Goal: Information Seeking & Learning: Learn about a topic

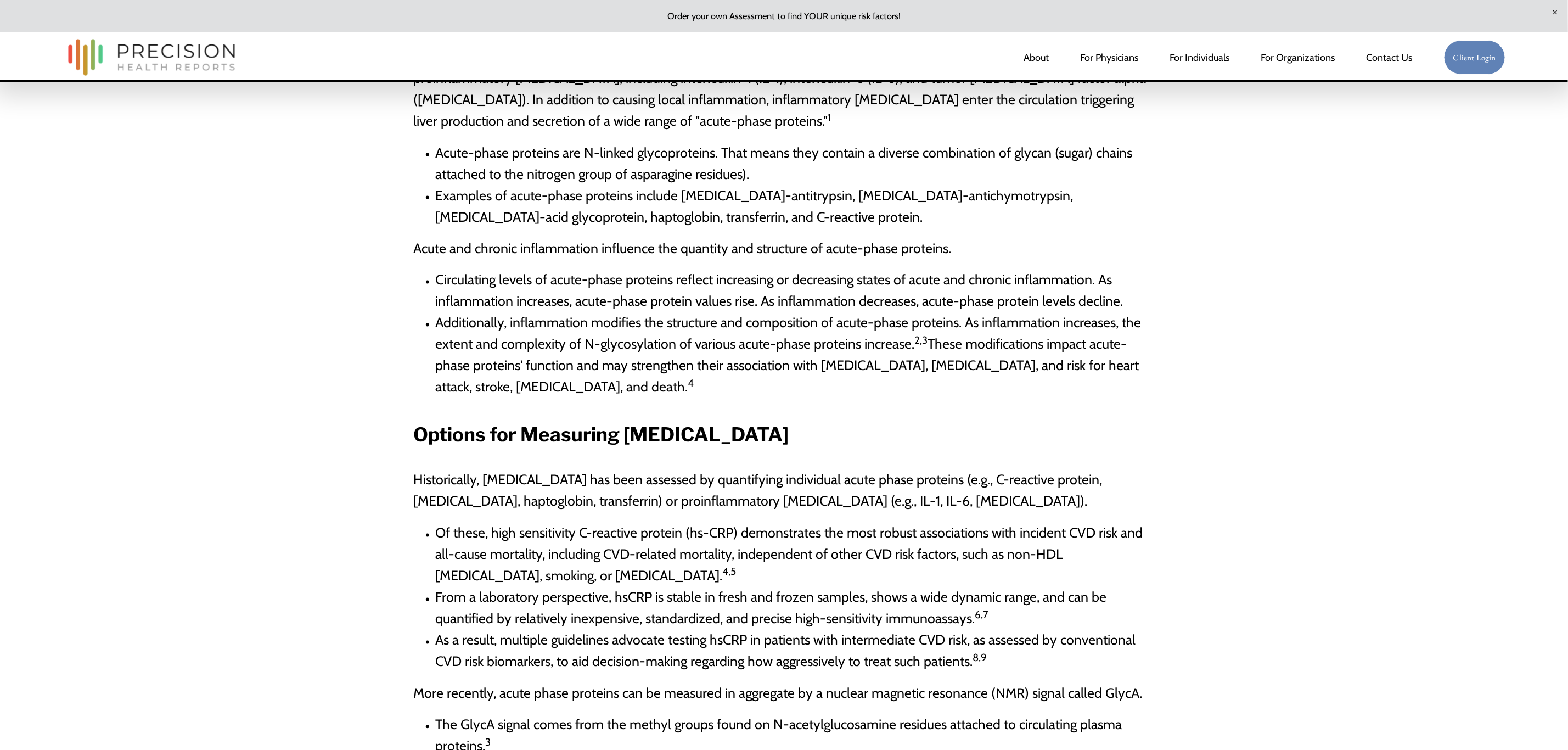
scroll to position [1318, 0]
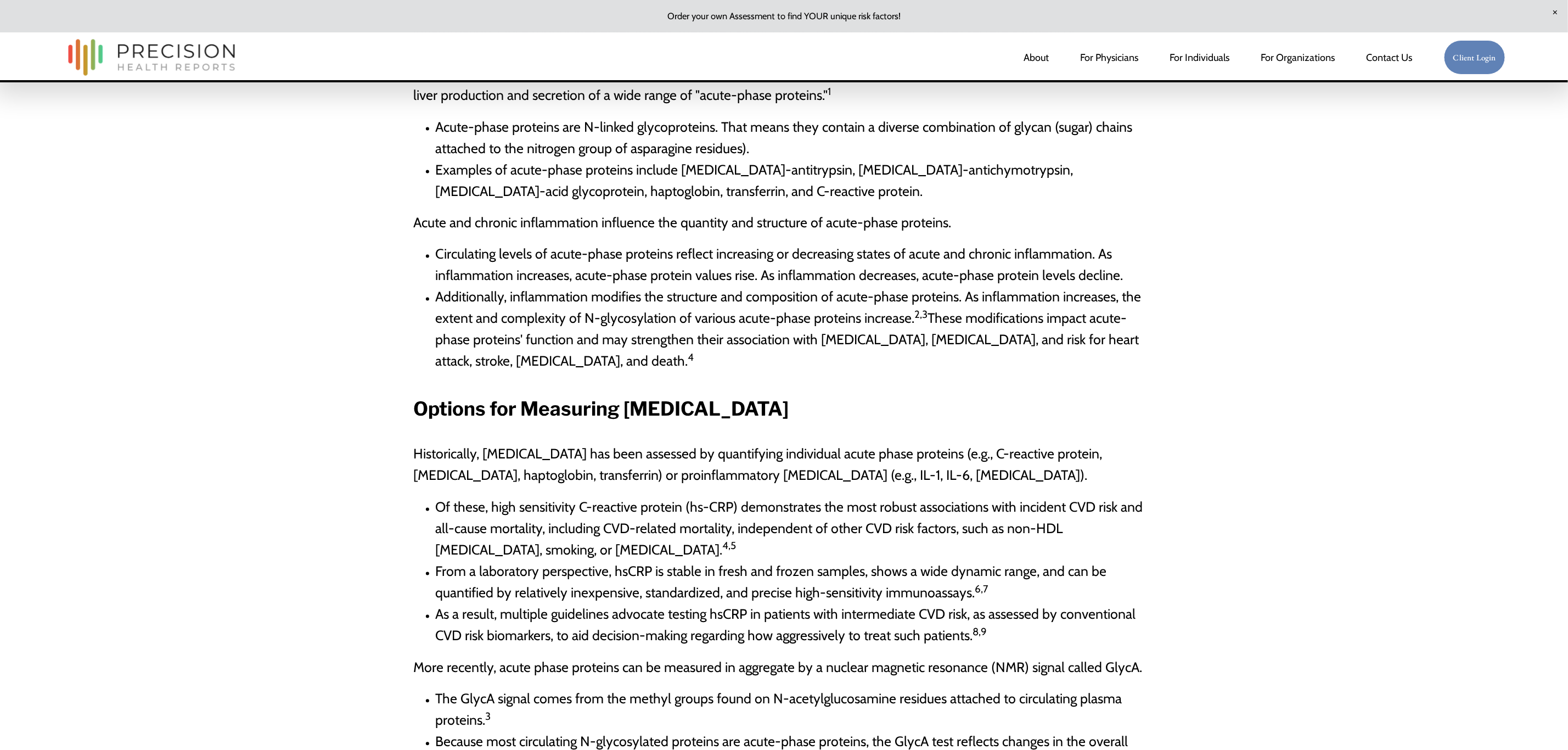
click at [825, 214] on span "Acute and chronic inflammation influence the quantity and structure of acute-ph…" at bounding box center [683, 222] width 538 height 16
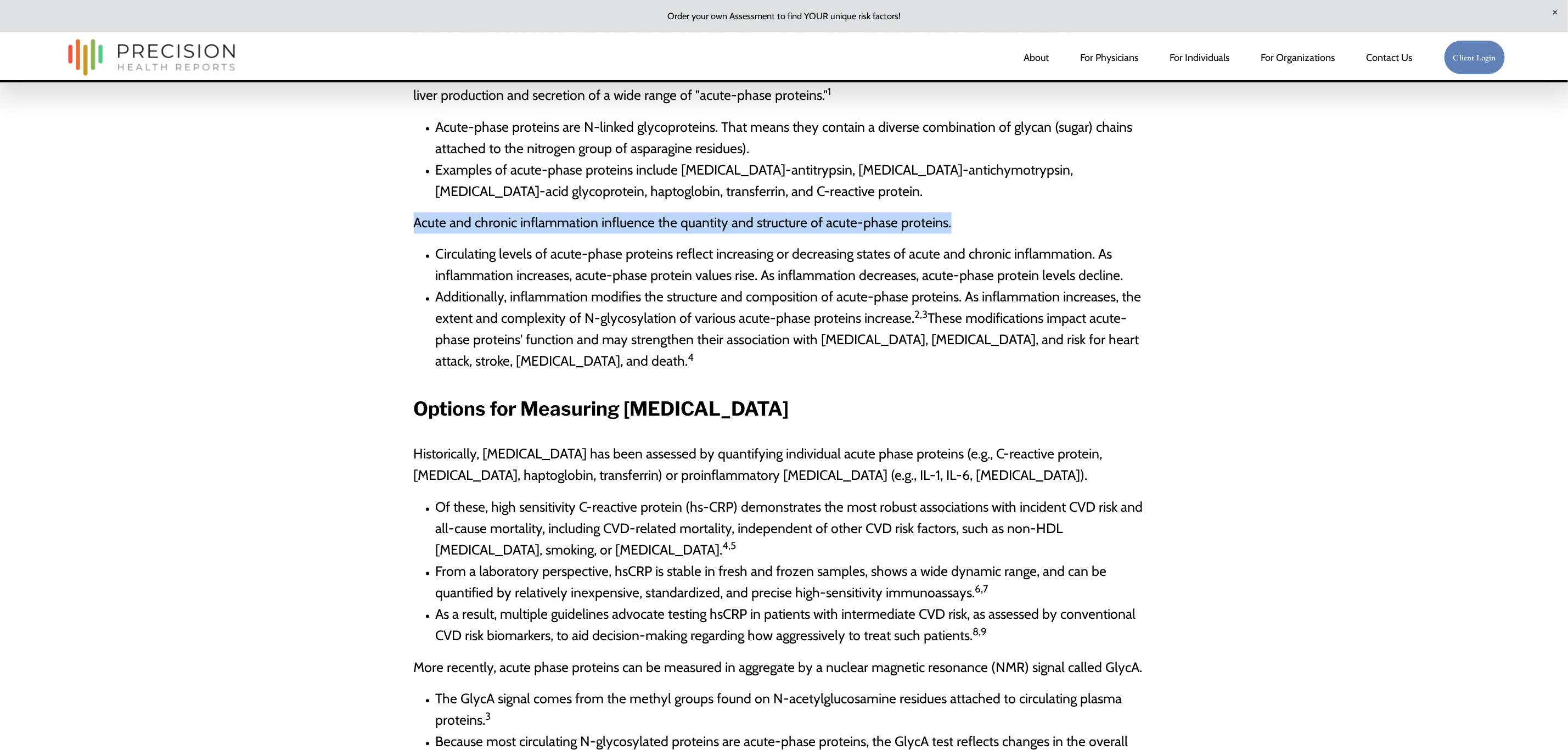
click at [825, 214] on span "Acute and chronic inflammation influence the quantity and structure of acute-ph…" at bounding box center [683, 222] width 538 height 16
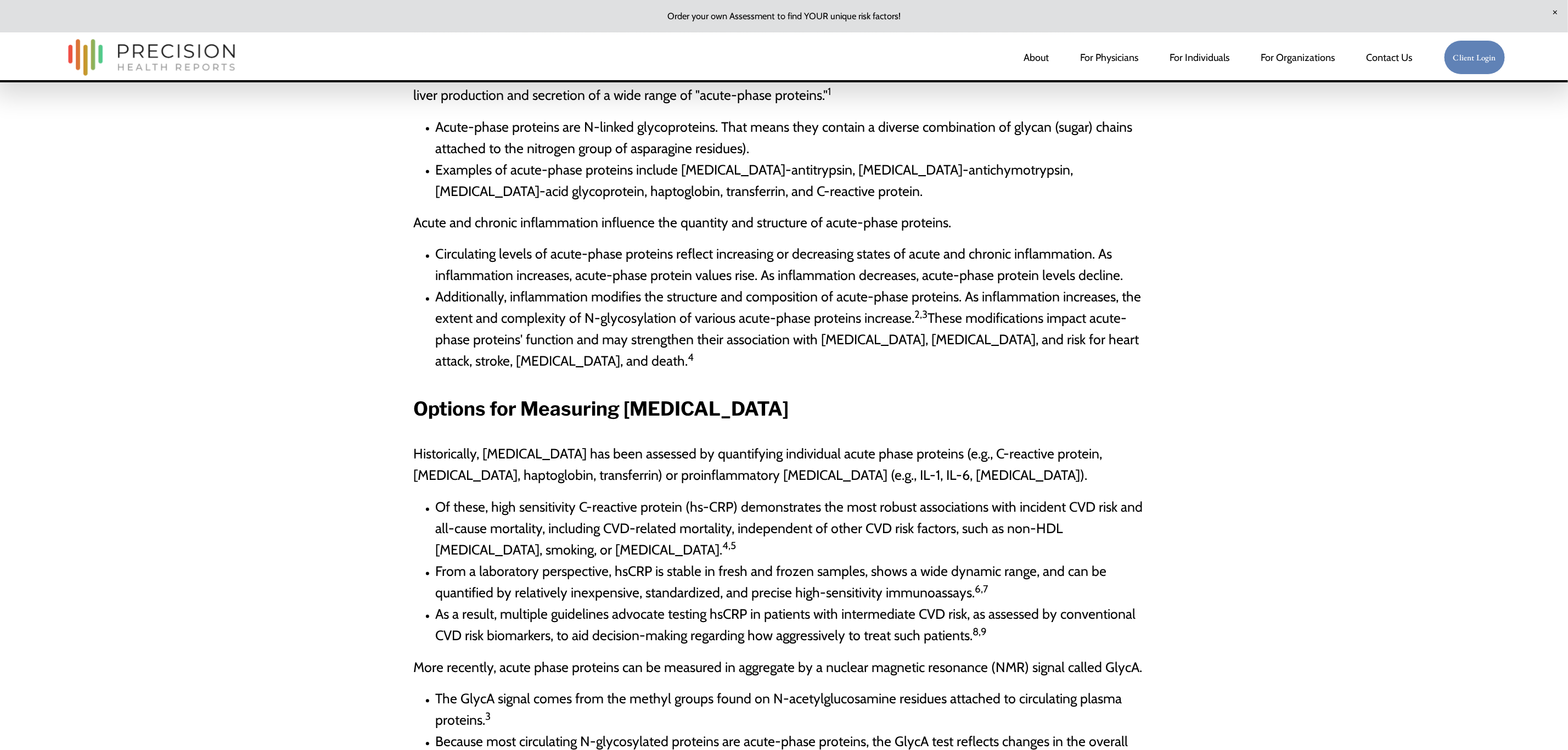
click at [951, 246] on span "Circulating levels of acute-phase proteins reflect increasing or decreasing sta…" at bounding box center [780, 265] width 688 height 38
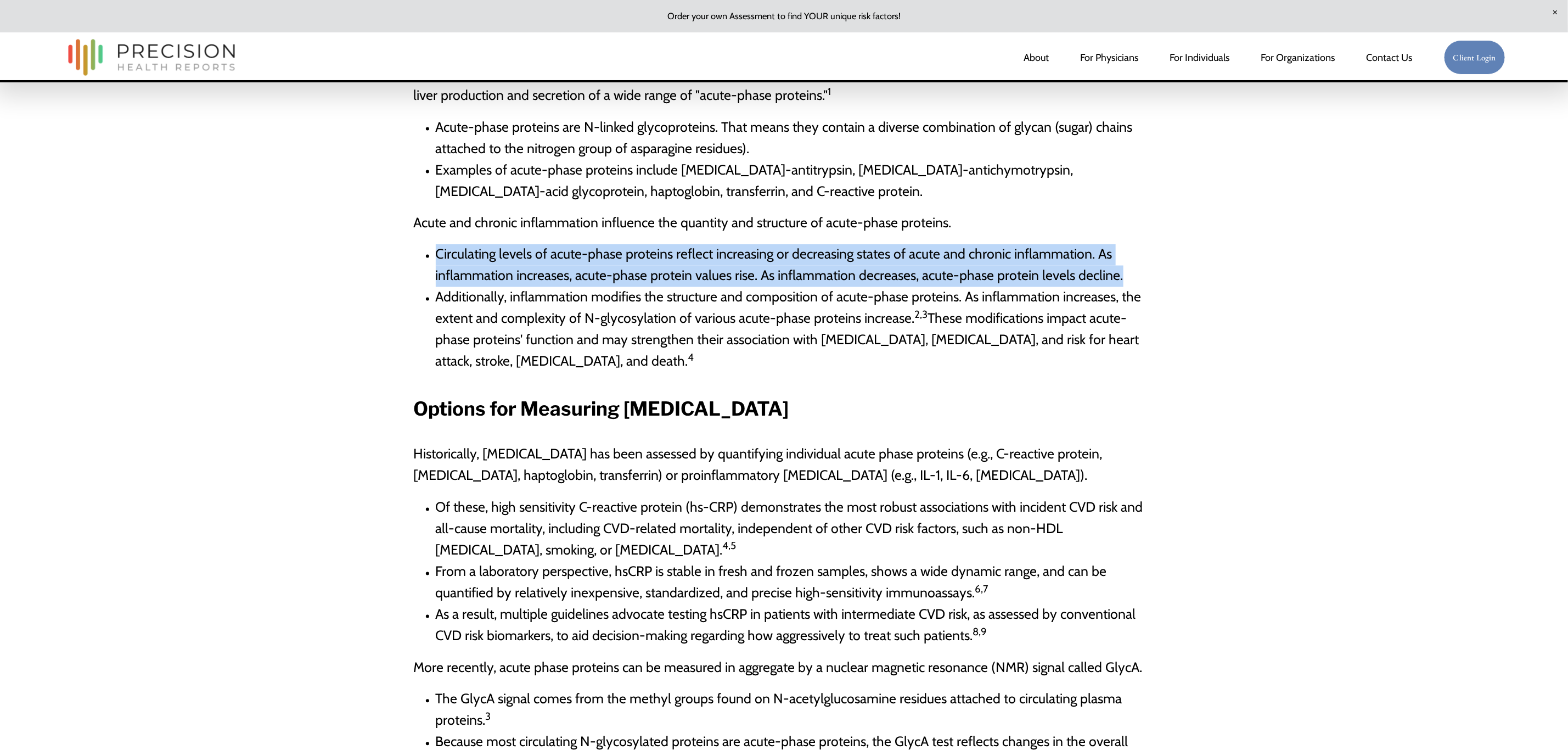
click at [951, 246] on span "Circulating levels of acute-phase proteins reflect increasing or decreasing sta…" at bounding box center [780, 265] width 688 height 38
click at [1041, 246] on span "Circulating levels of acute-phase proteins reflect increasing or decreasing sta…" at bounding box center [780, 265] width 688 height 38
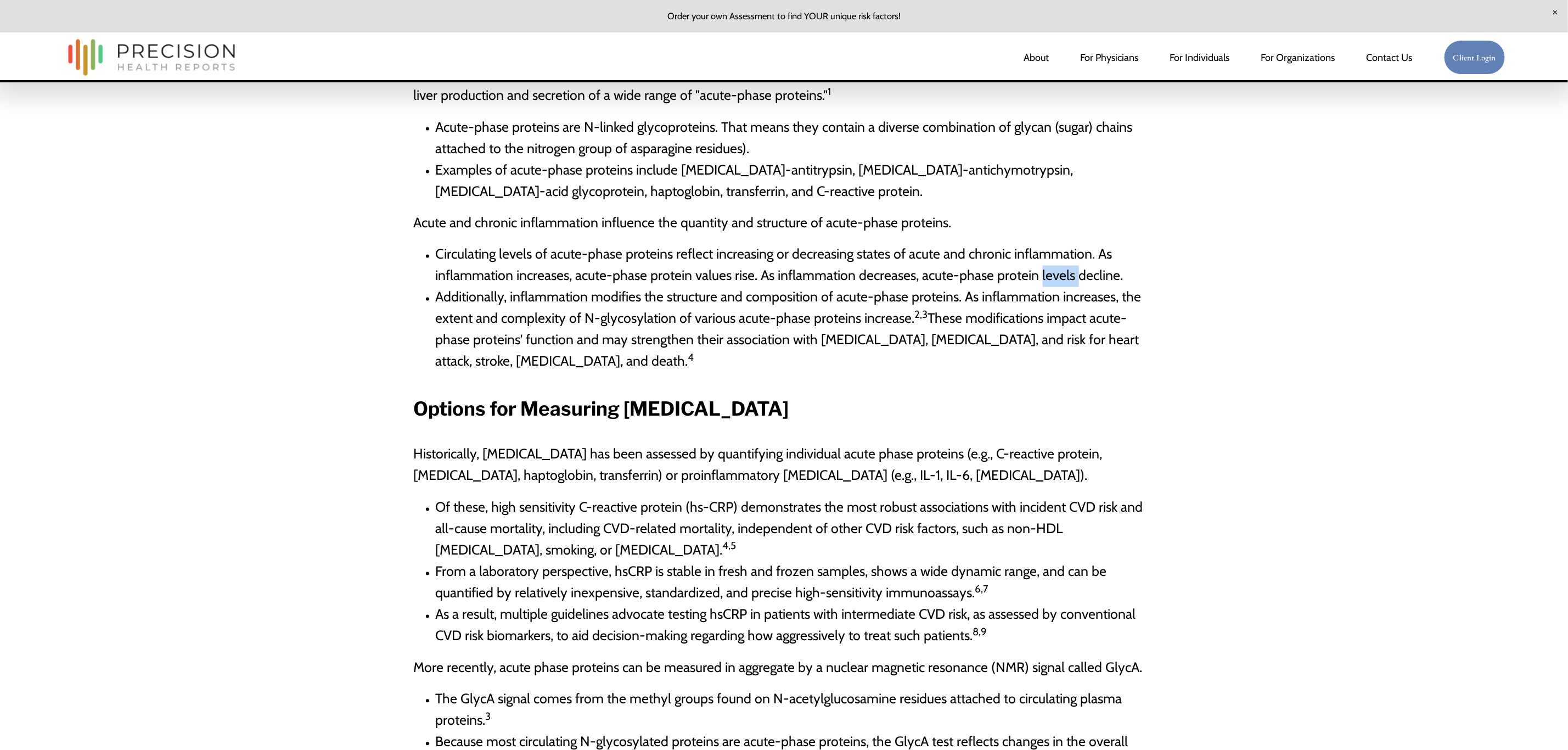
click at [1041, 246] on span "Circulating levels of acute-phase proteins reflect increasing or decreasing sta…" at bounding box center [780, 265] width 688 height 38
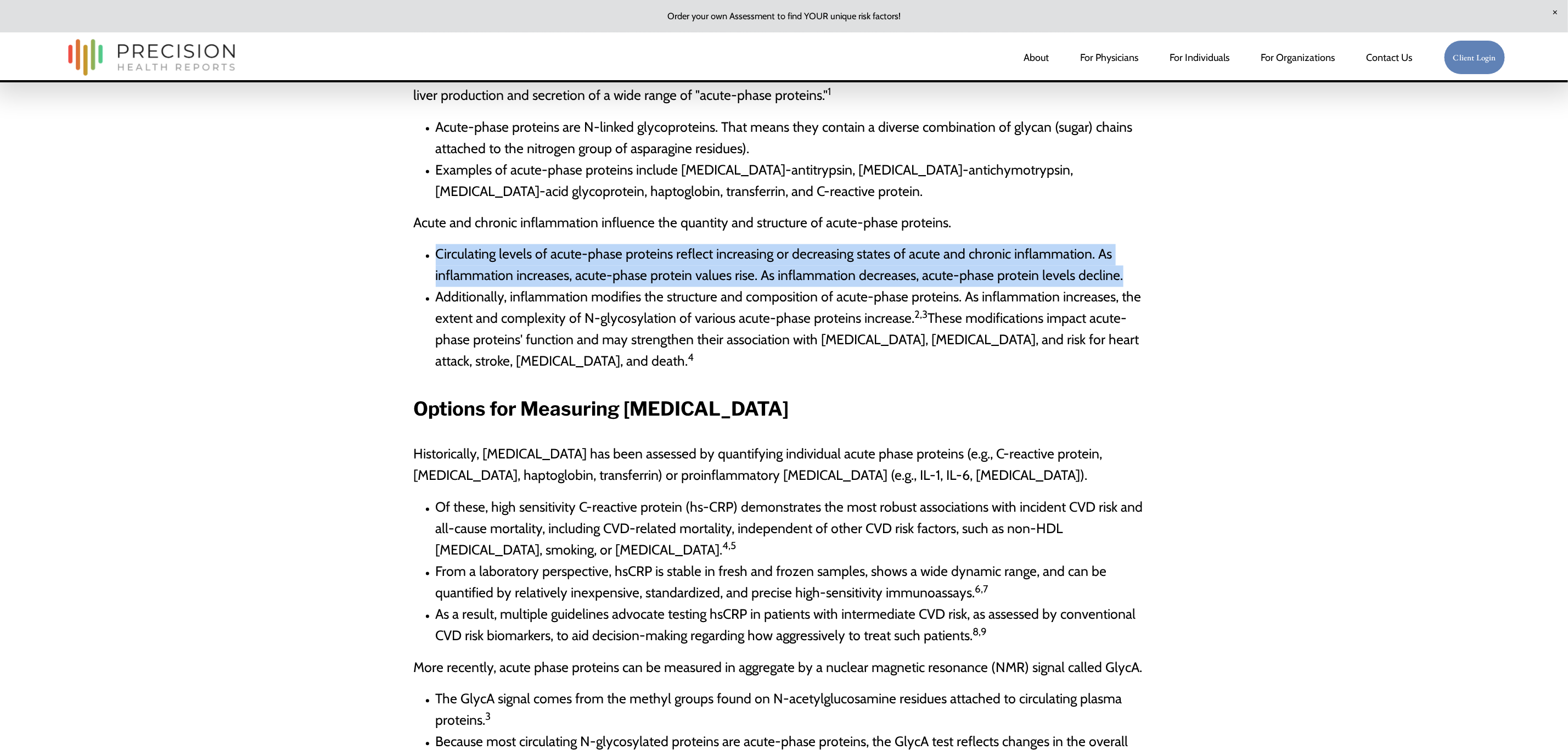
click at [1041, 246] on span "Circulating levels of acute-phase proteins reflect increasing or decreasing sta…" at bounding box center [780, 265] width 688 height 38
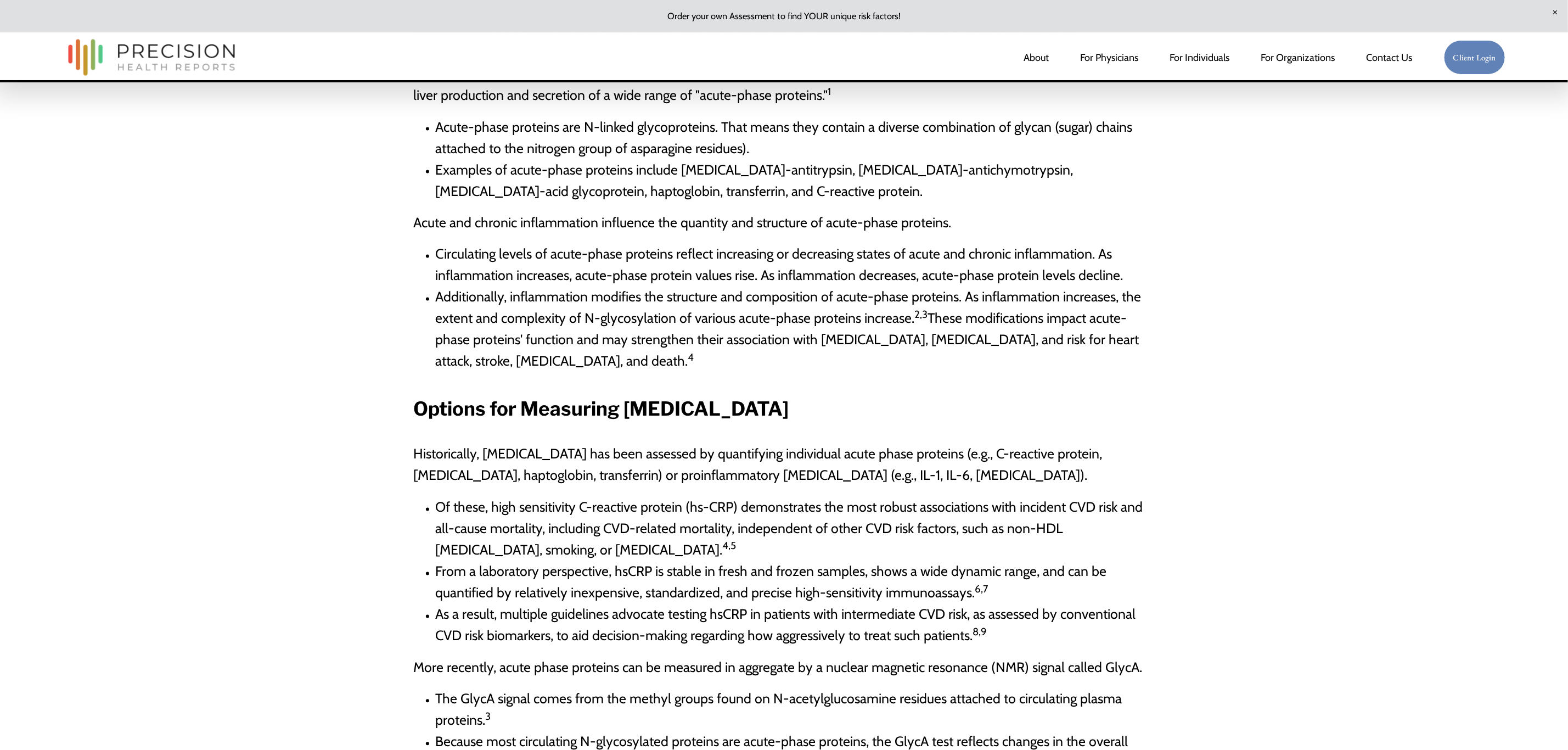
click at [979, 289] on span "Additionally, inflammation modifies the structure and composition of acute-phas…" at bounding box center [789, 329] width 706 height 81
click at [978, 289] on span "Additionally, inflammation modifies the structure and composition of acute-phas…" at bounding box center [789, 329] width 706 height 81
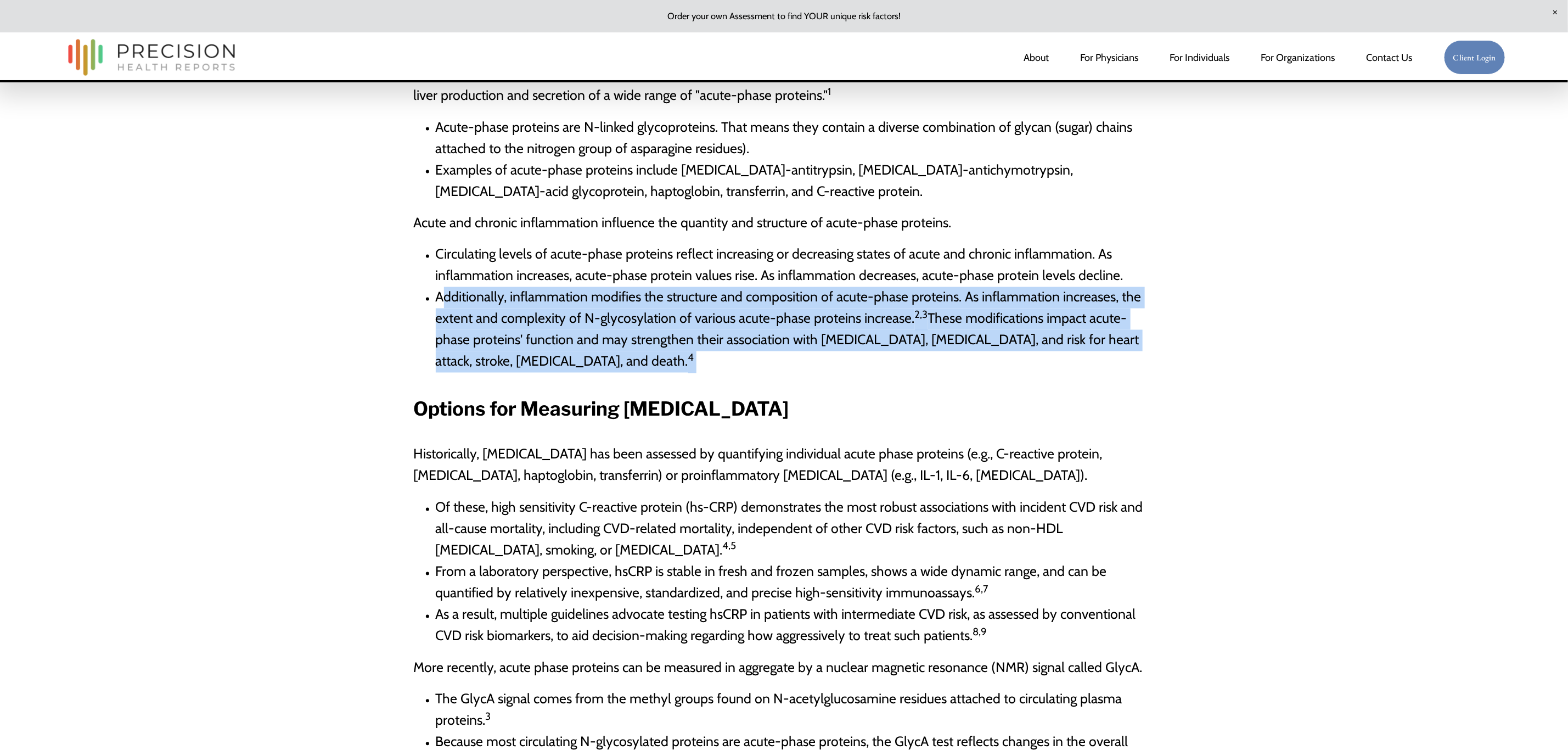
click at [978, 289] on span "Additionally, inflammation modifies the structure and composition of acute-phas…" at bounding box center [789, 329] width 706 height 81
click at [1107, 294] on span "Additionally, inflammation modifies the structure and composition of acute-phas…" at bounding box center [789, 329] width 706 height 81
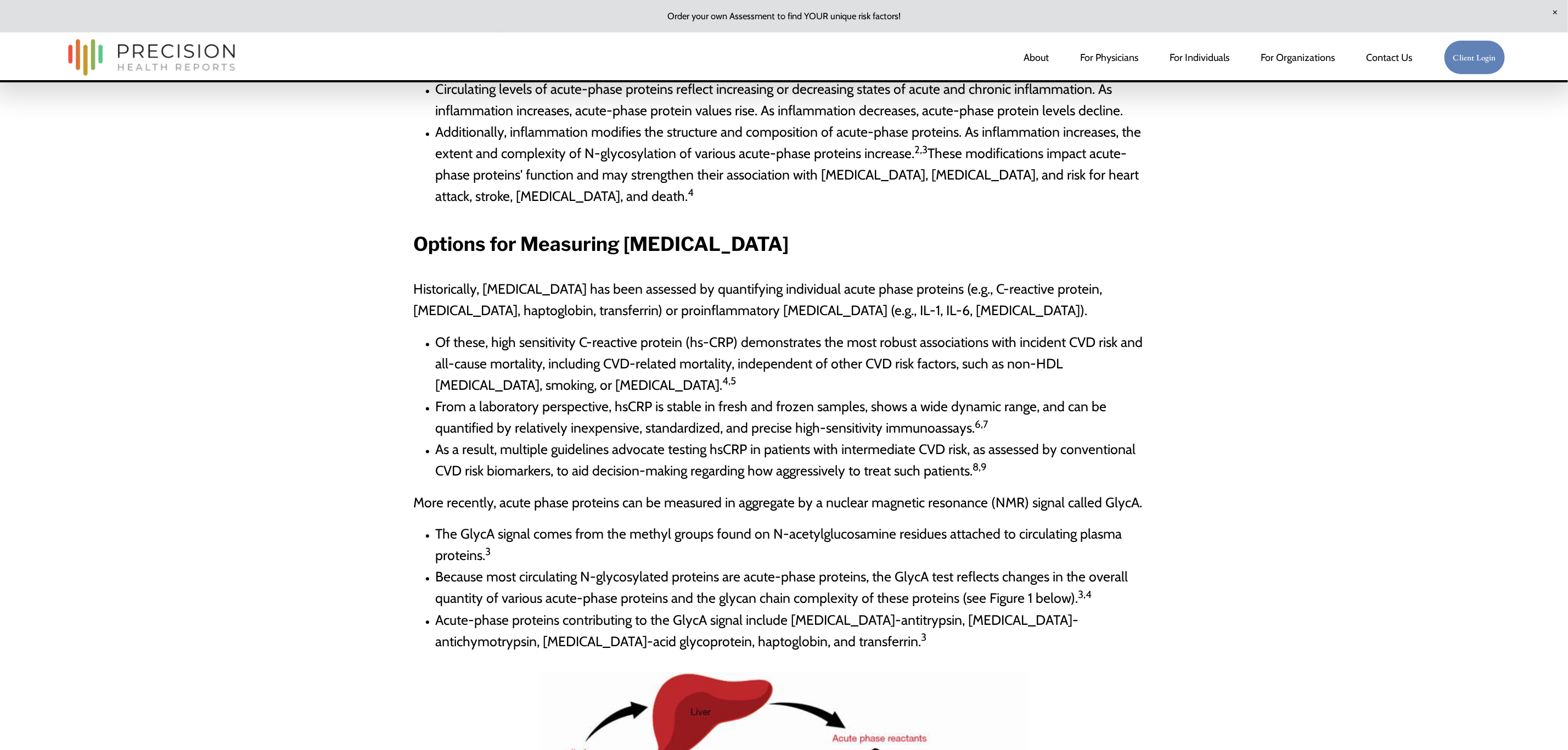
scroll to position [1565, 0]
